Goal: Task Accomplishment & Management: Manage account settings

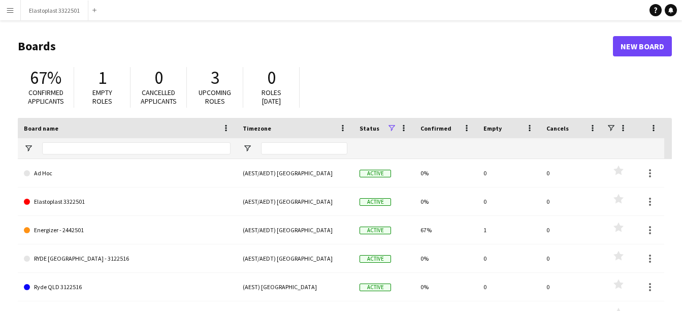
click at [3, 9] on button "Menu" at bounding box center [10, 10] width 20 height 20
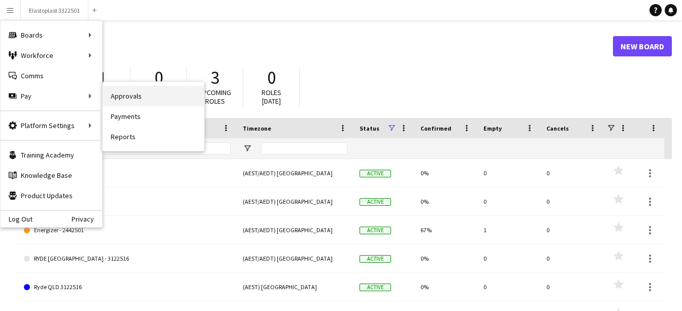
click at [132, 96] on link "Approvals" at bounding box center [153, 96] width 101 height 20
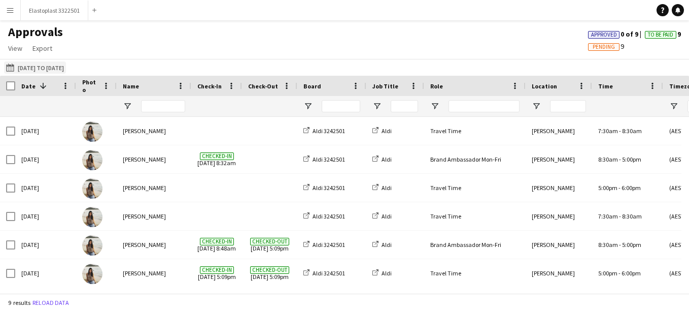
click at [48, 72] on button "[DATE] to [DATE] [DATE] to [DATE]" at bounding box center [35, 67] width 62 height 12
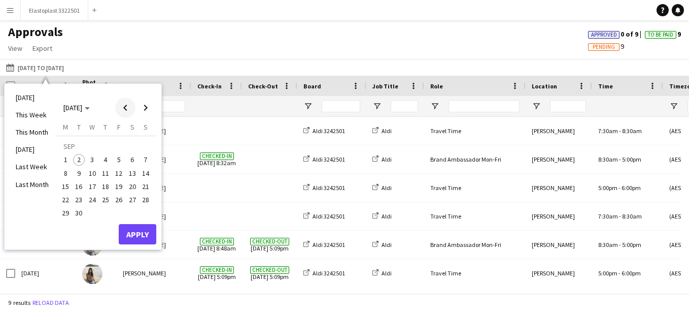
click at [131, 111] on span "Previous month" at bounding box center [125, 107] width 20 height 20
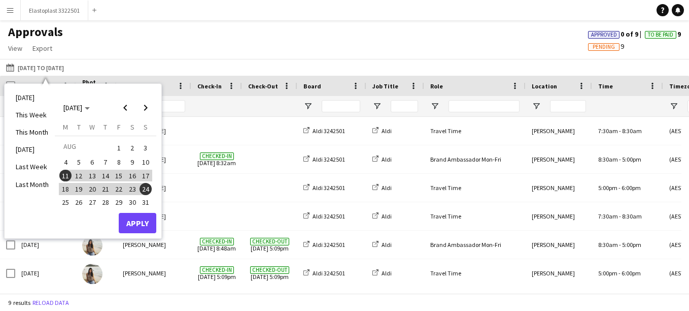
click at [64, 201] on span "25" at bounding box center [65, 202] width 12 height 12
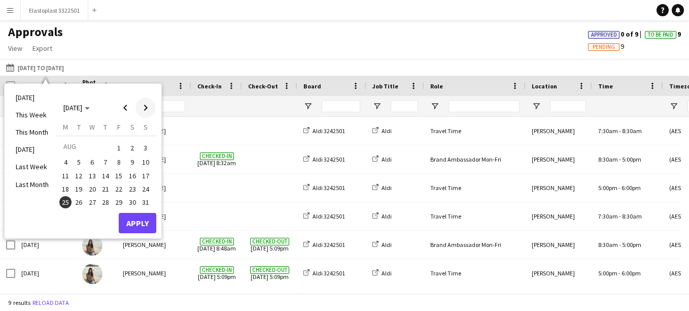
click at [141, 105] on span "Next month" at bounding box center [145, 107] width 20 height 20
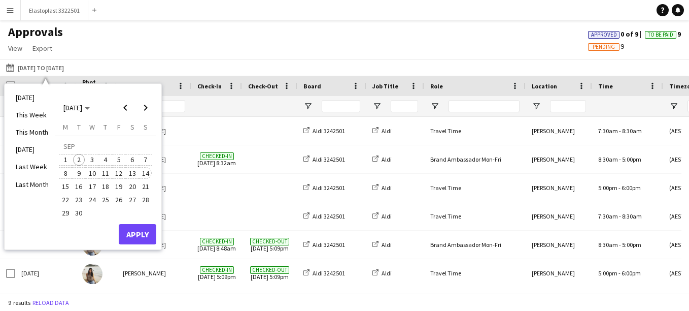
click at [145, 169] on span "14" at bounding box center [146, 173] width 12 height 12
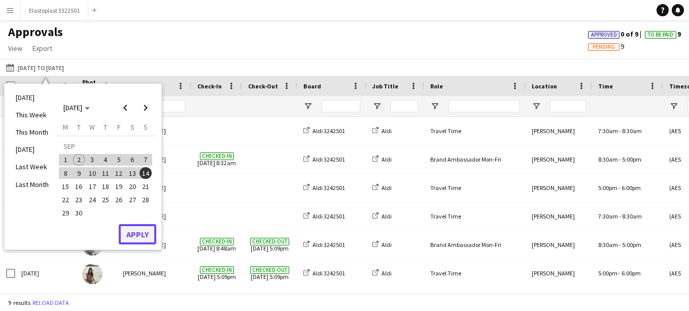
click at [135, 233] on button "Apply" at bounding box center [138, 234] width 38 height 20
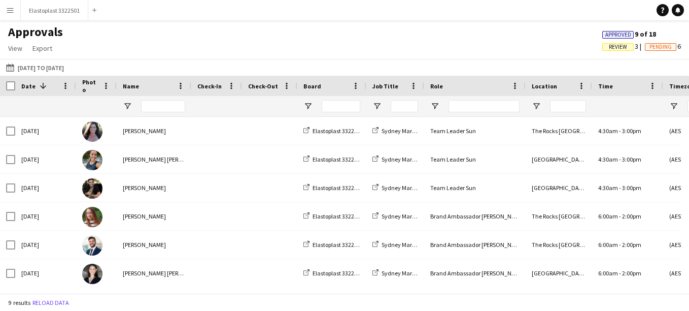
click at [616, 43] on span "Review 3" at bounding box center [623, 46] width 43 height 9
click at [616, 46] on span "Review" at bounding box center [618, 47] width 18 height 7
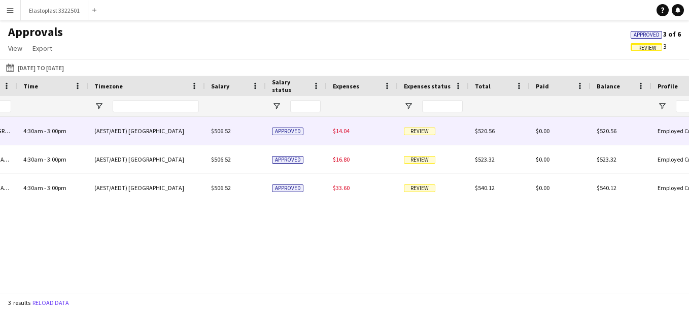
click at [203, 132] on div "(AEST/AEDT) [GEOGRAPHIC_DATA]" at bounding box center [146, 131] width 117 height 28
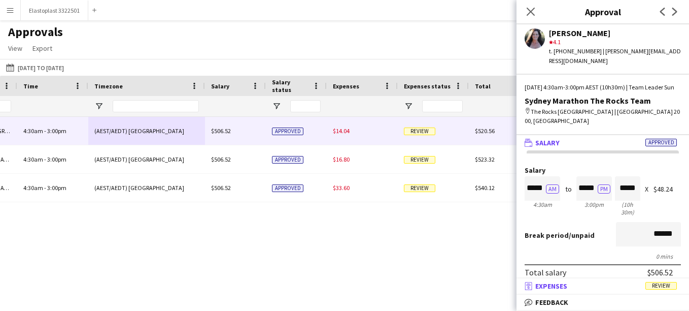
click at [566, 285] on span "Expenses" at bounding box center [551, 285] width 32 height 9
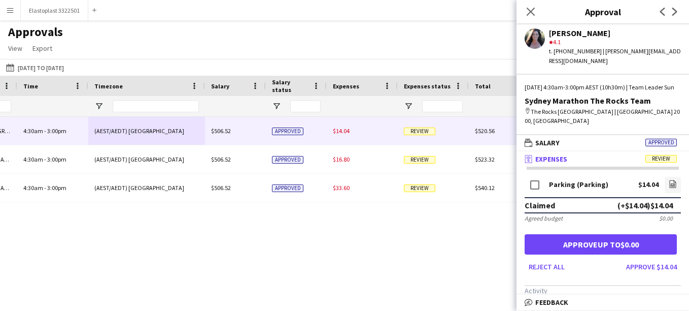
scroll to position [0, 320]
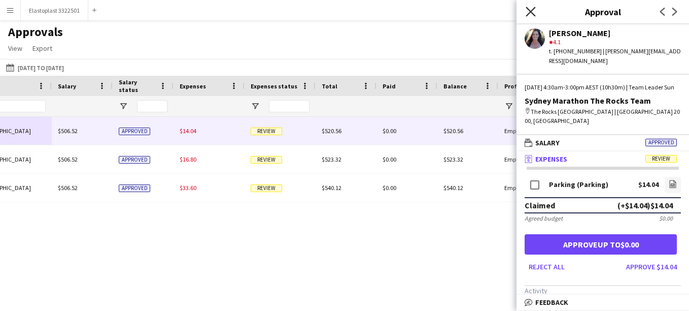
click at [527, 8] on icon at bounding box center [531, 12] width 10 height 10
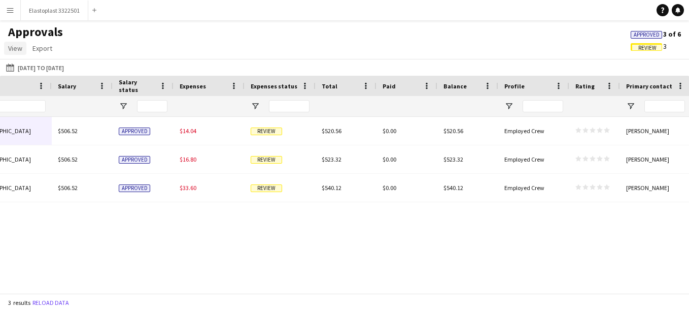
click at [13, 48] on span "View" at bounding box center [15, 48] width 14 height 9
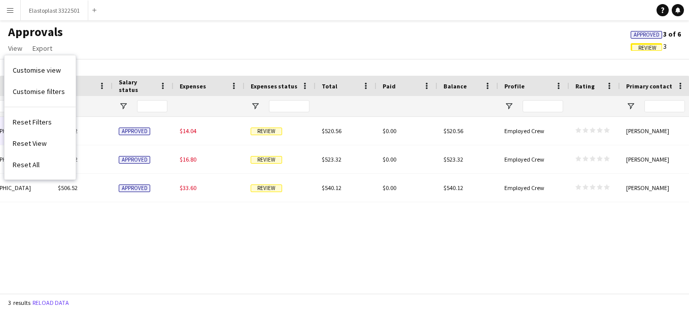
click at [220, 41] on div "Approvals View Customise view Customise filters Reset Filters Reset View Reset …" at bounding box center [344, 41] width 689 height 35
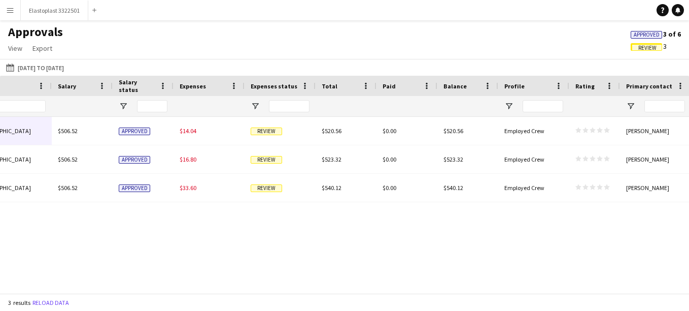
click at [11, 14] on app-icon "Menu" at bounding box center [10, 10] width 8 height 8
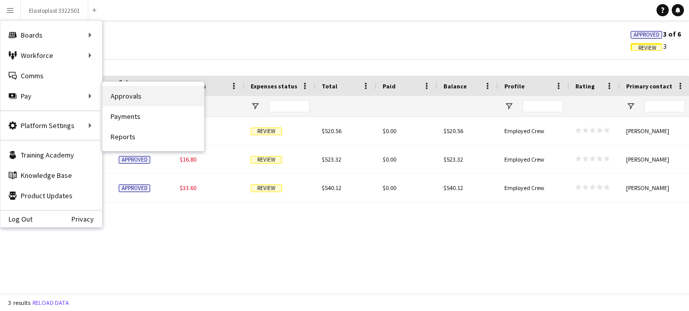
click at [147, 100] on link "Approvals" at bounding box center [153, 96] width 101 height 20
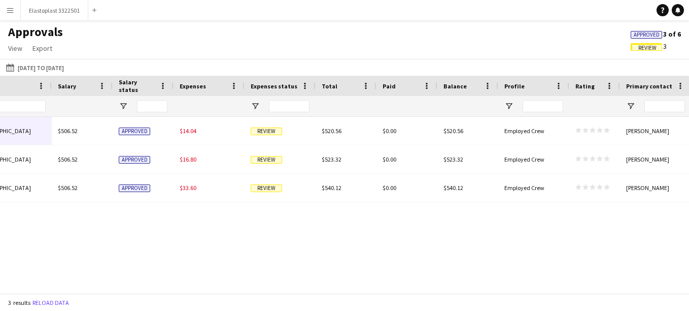
click at [639, 33] on span "Approved" at bounding box center [647, 34] width 26 height 7
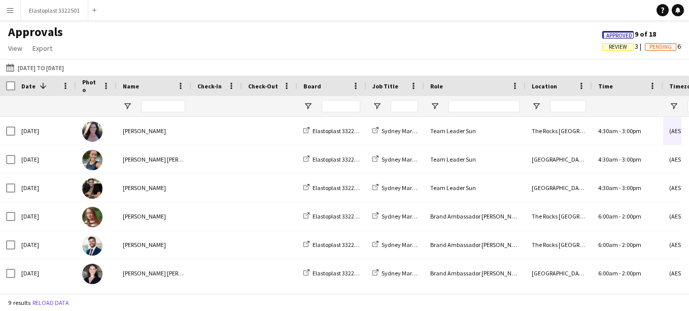
click at [12, 16] on button "Menu" at bounding box center [10, 10] width 20 height 20
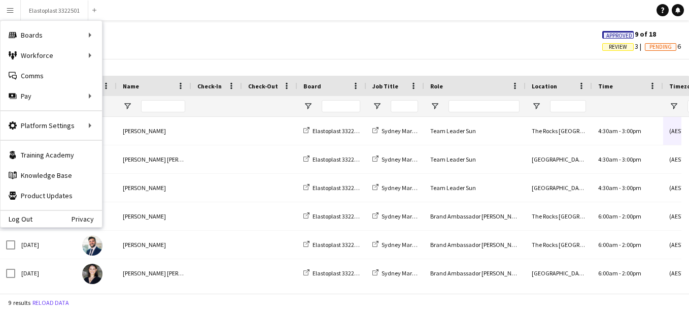
click at [619, 44] on span "Review" at bounding box center [618, 47] width 18 height 7
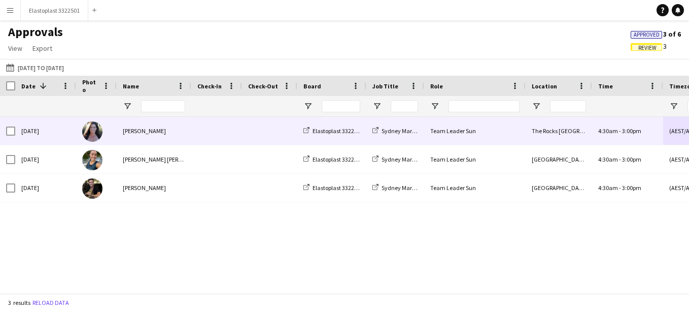
click at [517, 126] on div "Team Leader Sun" at bounding box center [474, 131] width 101 height 28
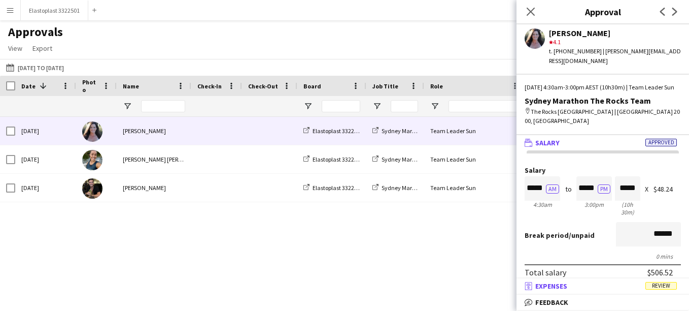
click at [657, 281] on mat-panel-title "receipt Expenses Review" at bounding box center [601, 285] width 168 height 9
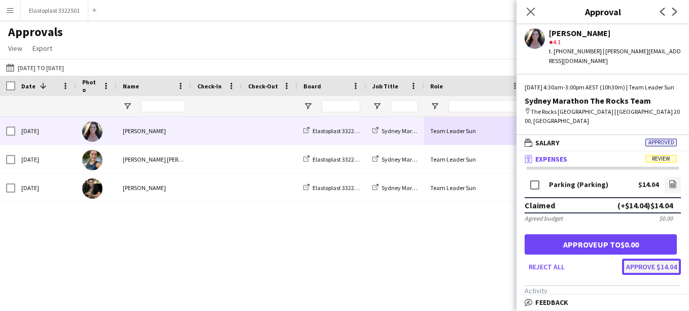
click at [650, 258] on button "Approve $14.04" at bounding box center [651, 266] width 59 height 16
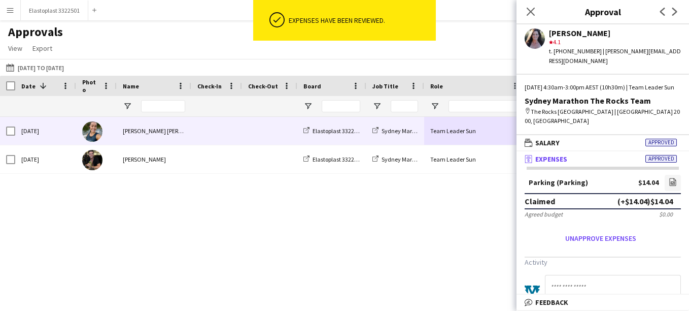
click at [398, 124] on div "Sydney Marathon Centennial Park Team" at bounding box center [395, 131] width 58 height 28
click at [453, 131] on div "Team Leader Sun" at bounding box center [474, 131] width 101 height 28
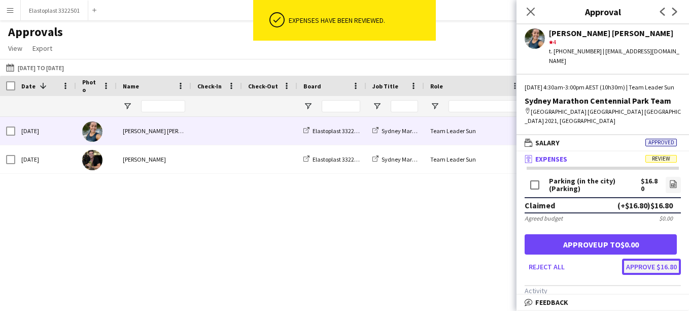
click at [661, 264] on button "Approve $16.80" at bounding box center [651, 266] width 59 height 16
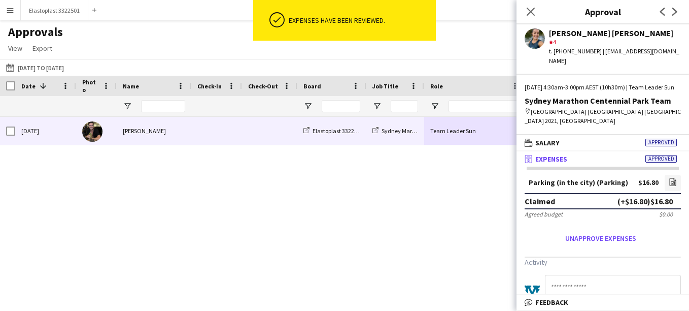
click at [451, 141] on div "Team Leader Sun" at bounding box center [474, 131] width 101 height 28
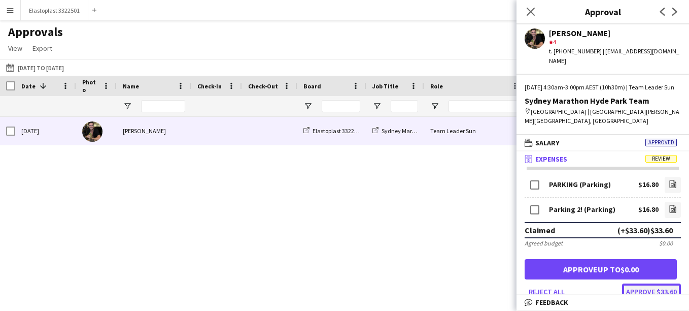
click at [655, 292] on button "Approve $33.60" at bounding box center [651, 291] width 59 height 16
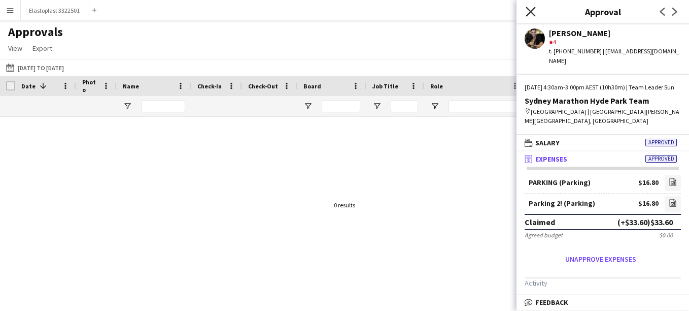
click at [531, 8] on icon "Close pop-in" at bounding box center [531, 12] width 10 height 10
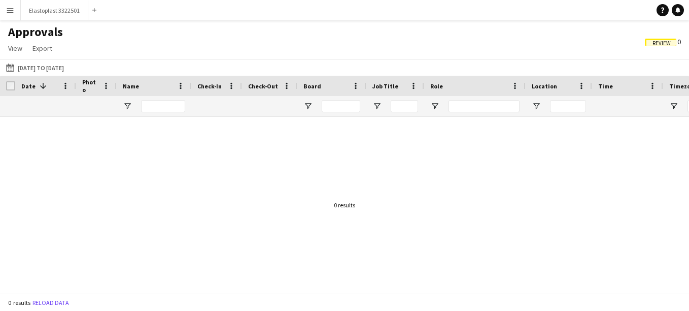
click at [12, 9] on app-icon "Menu" at bounding box center [10, 10] width 8 height 8
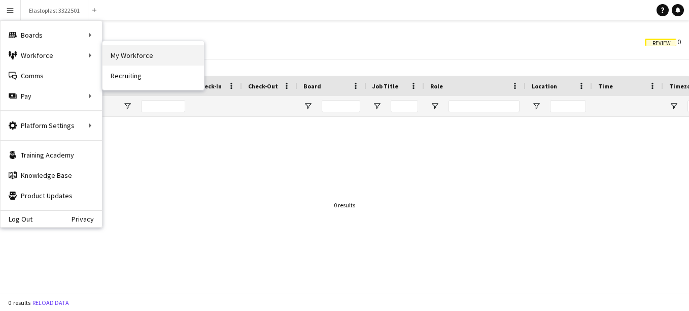
click at [142, 49] on link "My Workforce" at bounding box center [153, 55] width 101 height 20
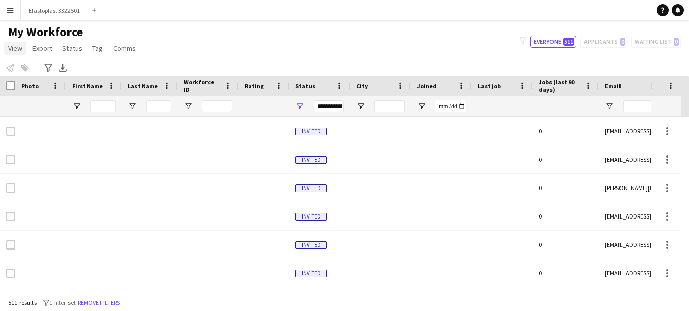
click at [18, 46] on span "View" at bounding box center [15, 48] width 14 height 9
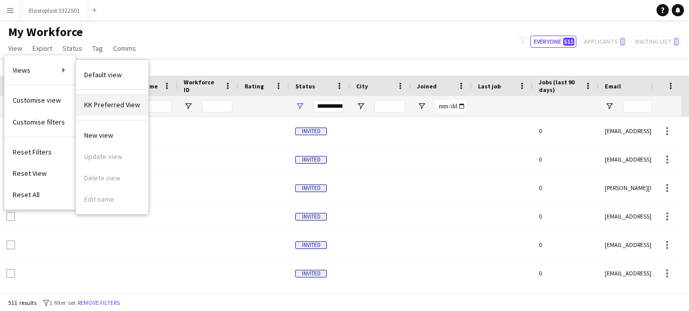
click at [103, 101] on span "KK Preferred View" at bounding box center [112, 104] width 56 height 9
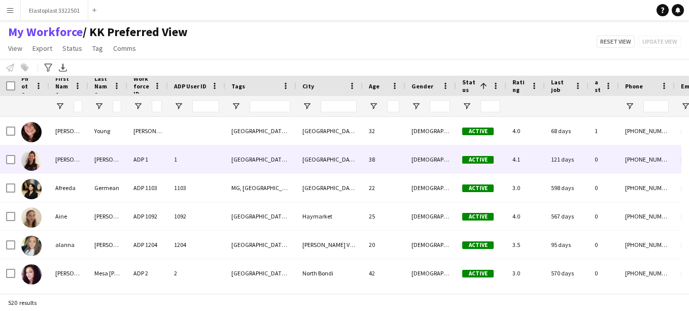
click at [68, 159] on div "[PERSON_NAME]" at bounding box center [68, 159] width 39 height 28
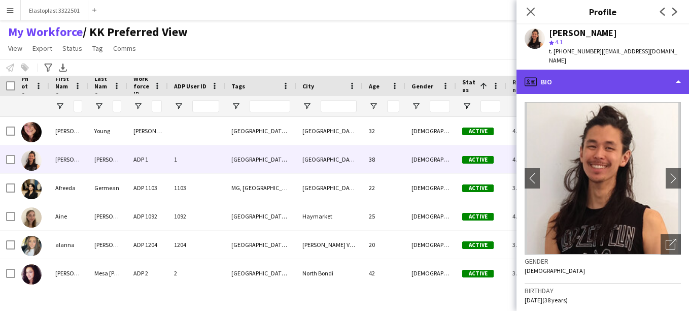
click at [611, 74] on div "profile Bio" at bounding box center [603, 82] width 173 height 24
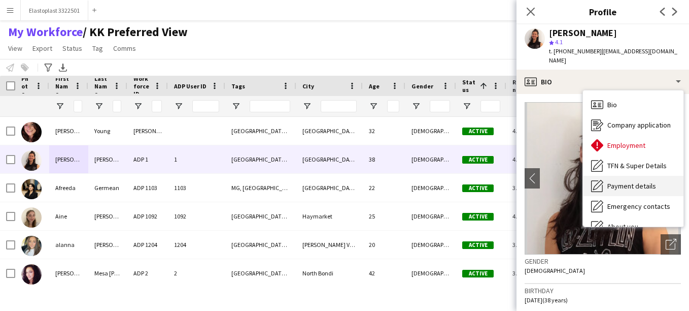
click at [634, 181] on span "Payment details" at bounding box center [631, 185] width 49 height 9
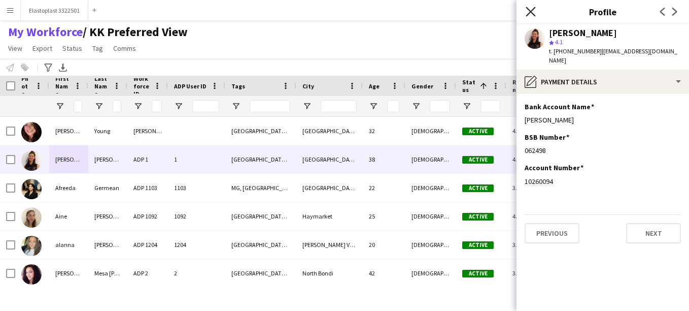
click at [530, 10] on icon "Close pop-in" at bounding box center [531, 12] width 10 height 10
